Goal: Find specific page/section: Find specific page/section

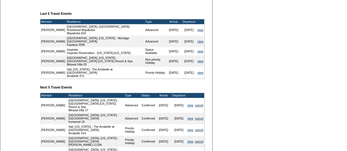
scroll to position [205, 0]
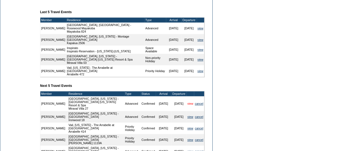
click at [190, 102] on link "view" at bounding box center [190, 103] width 6 height 3
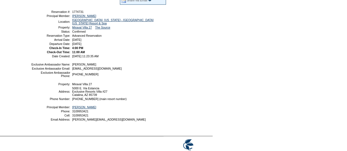
scroll to position [110, 0]
drag, startPoint x: 110, startPoint y: 53, endPoint x: 45, endPoint y: 12, distance: 77.2
click at [45, 12] on tbody "Share With Family and Friends Share via Email Share Reservation Information Ple…" at bounding box center [98, 23] width 135 height 67
copy tbody "Reservation #: 1774731 Principal Member: Buck, Carla Location: Tucson, Arizona …"
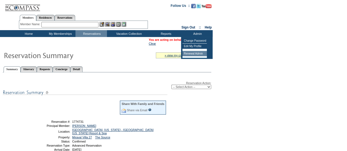
click at [196, 55] on td "Renewal Admin" at bounding box center [194, 53] width 24 height 5
